Goal: Task Accomplishment & Management: Manage account settings

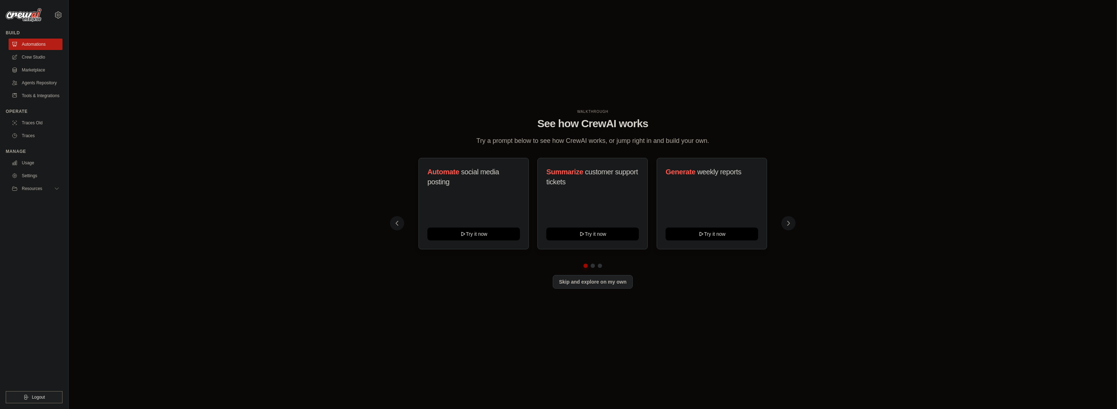
click at [131, 116] on div "WALKTHROUGH See how CrewAI works Try a prompt below to see how CrewAI works, or…" at bounding box center [592, 204] width 1025 height 394
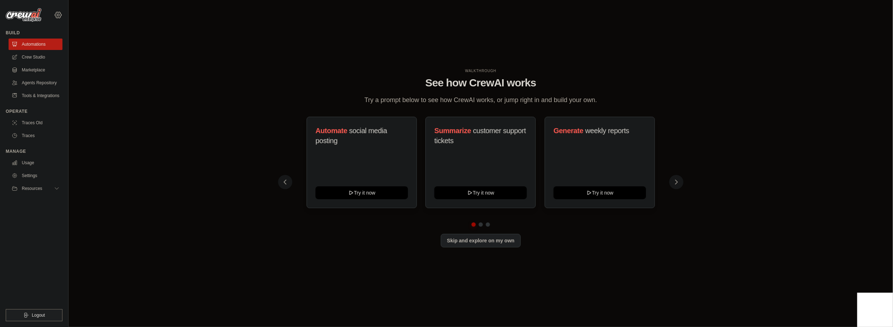
click at [60, 17] on icon at bounding box center [58, 15] width 9 height 9
click at [42, 84] on link "Agents Repository" at bounding box center [36, 82] width 54 height 11
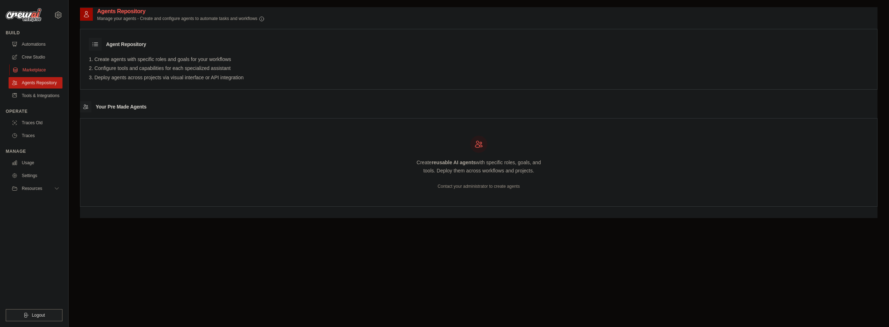
click at [34, 66] on link "Marketplace" at bounding box center [36, 69] width 54 height 11
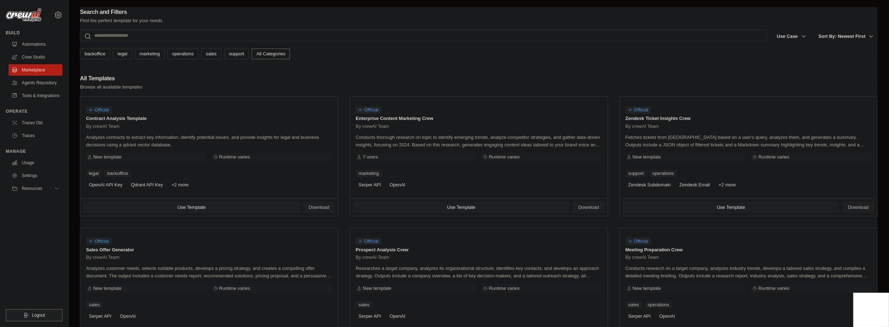
drag, startPoint x: 92, startPoint y: 76, endPoint x: 116, endPoint y: 74, distance: 23.7
drag, startPoint x: 116, startPoint y: 74, endPoint x: 138, endPoint y: 59, distance: 26.5
click at [138, 59] on link "marketing" at bounding box center [150, 54] width 30 height 11
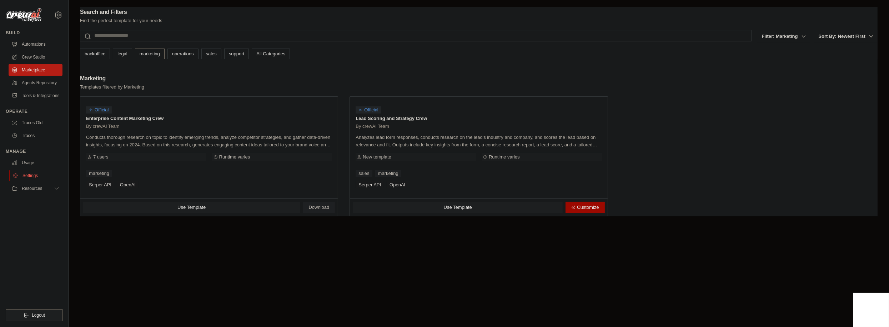
click at [52, 181] on link "Settings" at bounding box center [36, 175] width 54 height 11
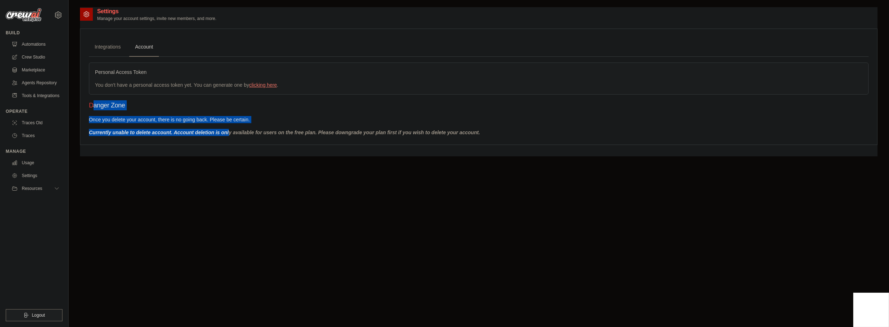
drag, startPoint x: 93, startPoint y: 98, endPoint x: 210, endPoint y: 153, distance: 129.5
click at [208, 152] on div "Settings Manage your account settings, invite new members, and more. Integratio…" at bounding box center [478, 81] width 797 height 149
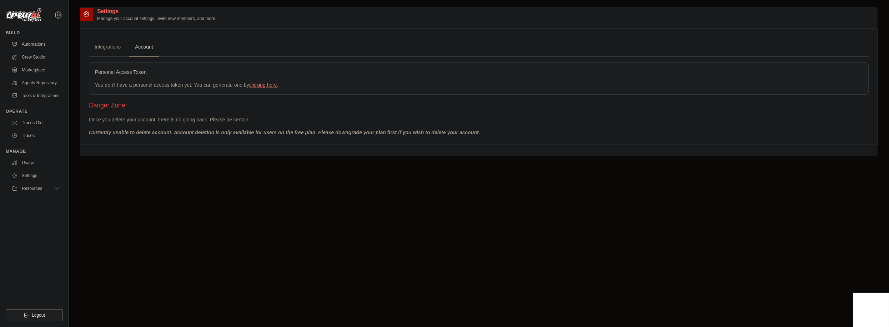
click at [213, 154] on div "Settings Manage your account settings, invite new members, and more. Integratio…" at bounding box center [478, 81] width 797 height 149
click at [102, 50] on link "Integrations" at bounding box center [107, 46] width 37 height 19
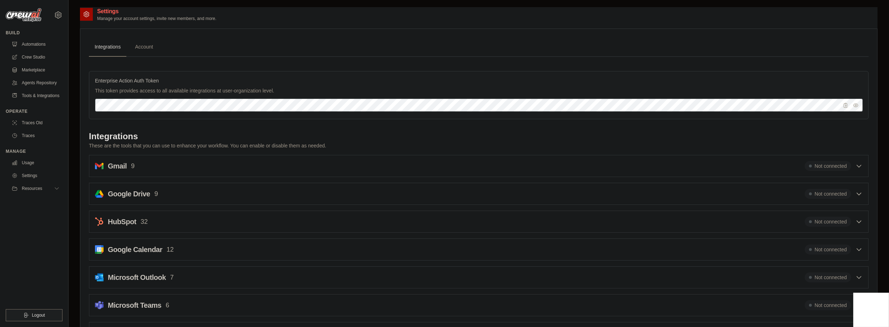
click at [121, 163] on h2 "Gmail" at bounding box center [117, 166] width 19 height 10
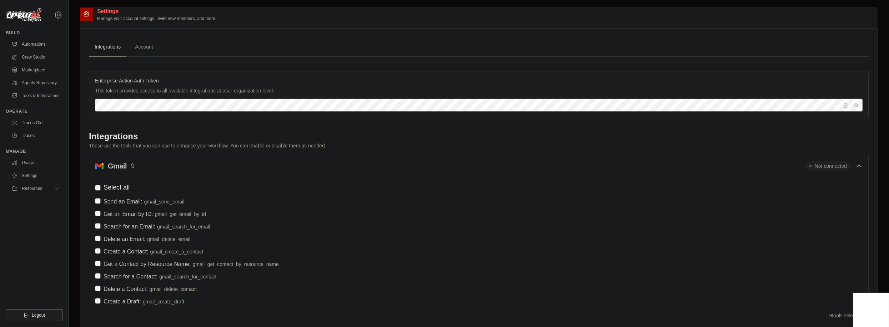
click at [125, 160] on div "Gmail 9 Not connected Select all Send an Email: gmail_send_email Get an Email b…" at bounding box center [479, 240] width 780 height 170
click at [126, 170] on h2 "Gmail" at bounding box center [117, 166] width 19 height 10
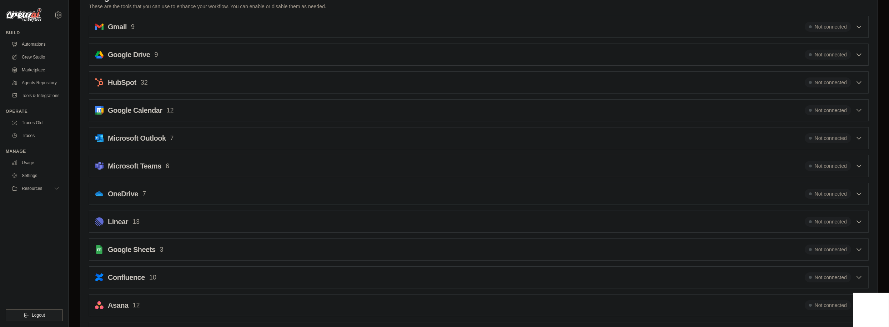
scroll to position [143, 0]
click at [126, 160] on h2 "Microsoft Teams" at bounding box center [135, 162] width 54 height 10
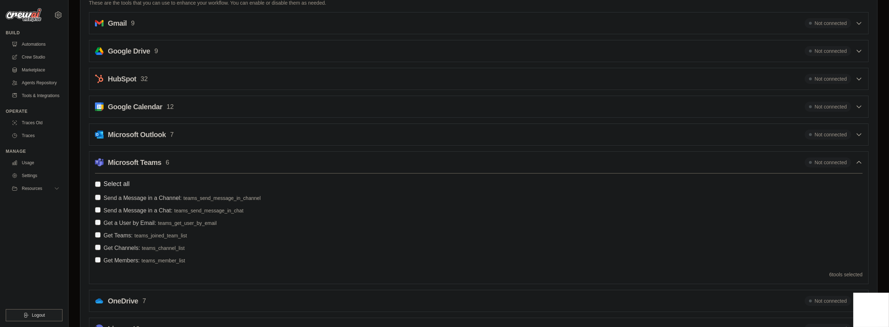
click at [126, 158] on h2 "Microsoft Teams" at bounding box center [135, 162] width 54 height 10
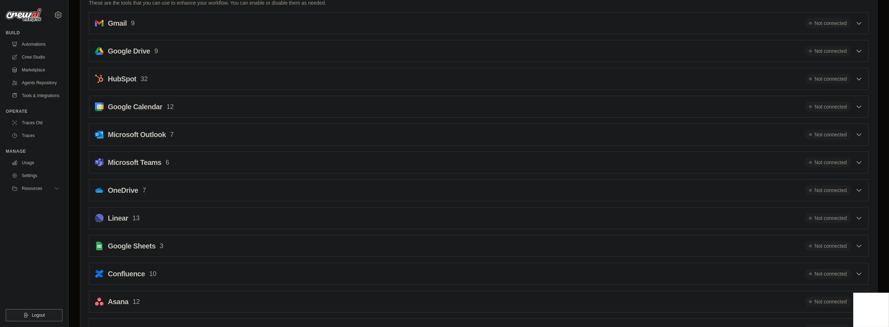
click at [127, 137] on h2 "Microsoft Outlook" at bounding box center [137, 135] width 58 height 10
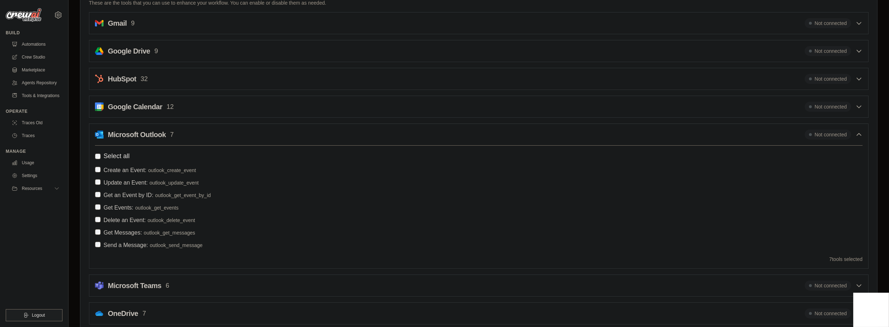
click at [148, 135] on h2 "Microsoft Outlook" at bounding box center [137, 135] width 58 height 10
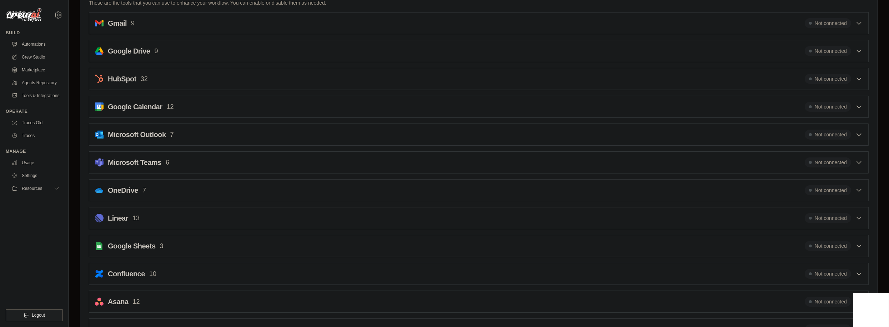
click at [148, 135] on h2 "Microsoft Outlook" at bounding box center [137, 135] width 58 height 10
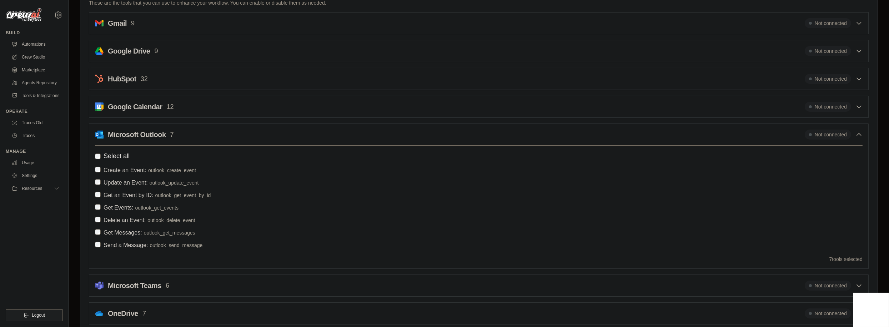
click at [148, 135] on h2 "Microsoft Outlook" at bounding box center [137, 135] width 58 height 10
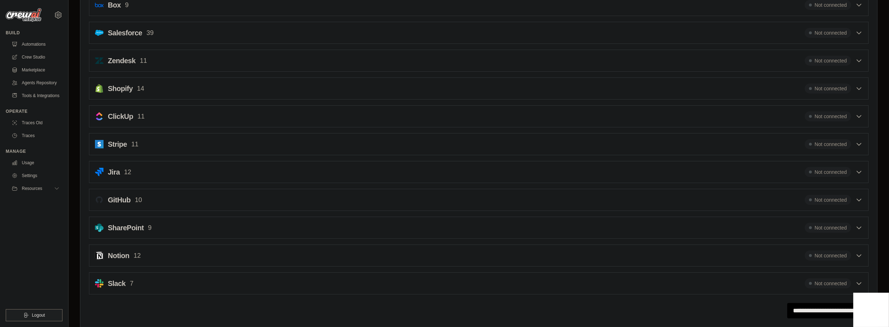
scroll to position [481, 0]
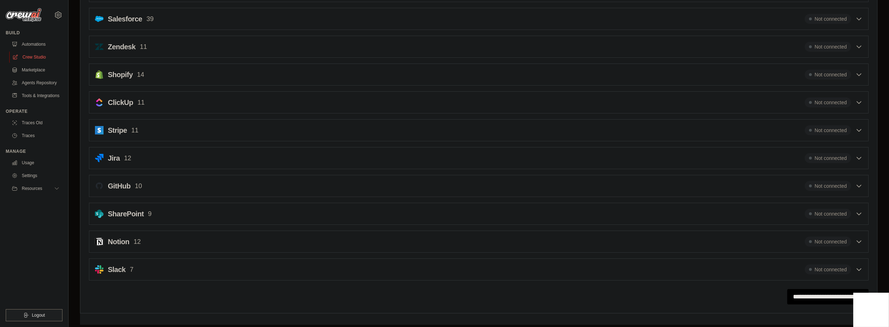
click at [41, 52] on link "Crew Studio" at bounding box center [36, 56] width 54 height 11
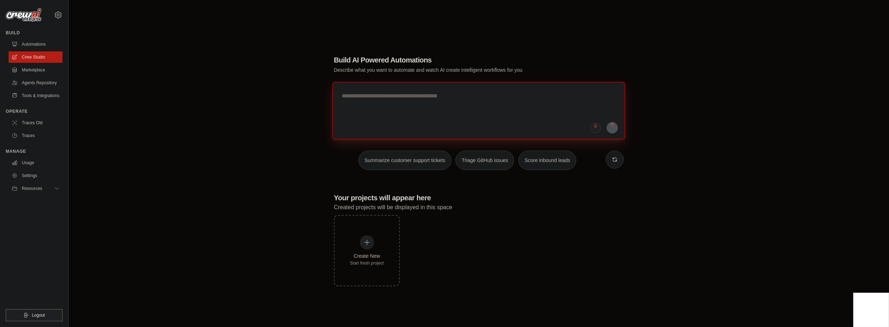
click at [410, 96] on textarea at bounding box center [478, 111] width 293 height 58
click at [52, 186] on button "Resources" at bounding box center [36, 188] width 54 height 11
click at [54, 186] on button "Resources" at bounding box center [36, 188] width 54 height 11
click at [39, 99] on link "Tools & Integrations" at bounding box center [36, 95] width 54 height 11
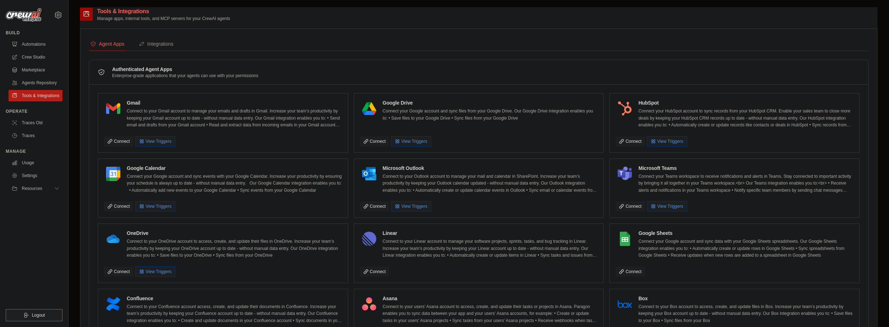
drag, startPoint x: 172, startPoint y: 39, endPoint x: 177, endPoint y: 36, distance: 5.1
click at [172, 37] on div "Agent Apps Integrations Authenticated Agent Apps Enterprise-grade applications …" at bounding box center [478, 327] width 797 height 596
click at [172, 41] on div "Integrations" at bounding box center [156, 43] width 35 height 7
click at [166, 42] on button "Integrations" at bounding box center [155, 44] width 37 height 14
click at [167, 42] on div "Integrations" at bounding box center [156, 43] width 35 height 7
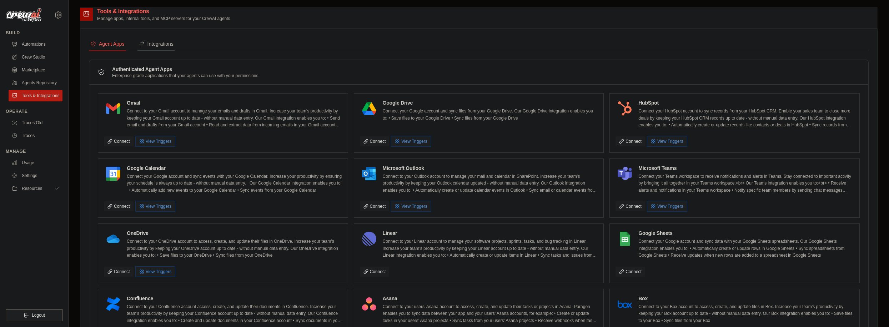
click at [167, 41] on div "Integrations" at bounding box center [156, 43] width 35 height 7
click at [716, 14] on div "Tools & Integrations Manage apps, internal tools, and MCP servers for your Crew…" at bounding box center [478, 14] width 797 height 14
